Goal: Task Accomplishment & Management: Use online tool/utility

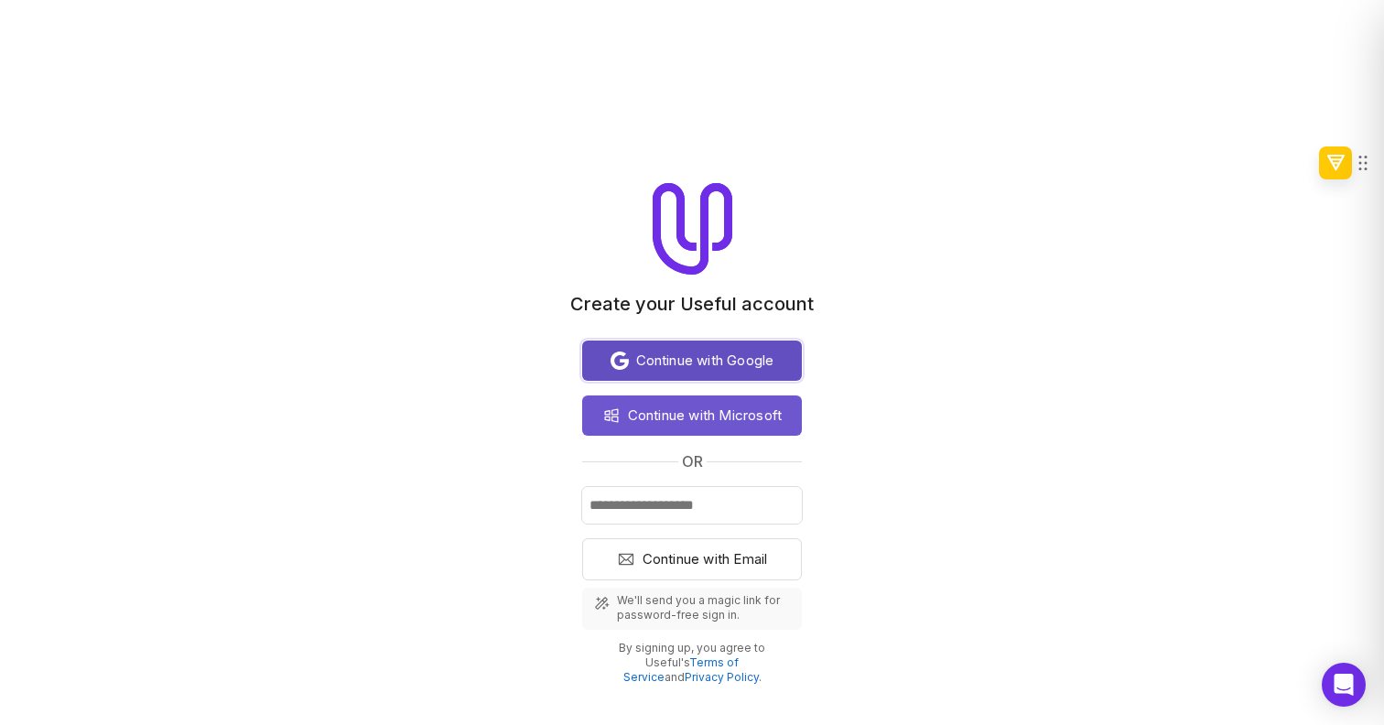
click at [778, 350] on div "Continue with Google" at bounding box center [692, 361] width 190 height 22
